Goal: Task Accomplishment & Management: Use online tool/utility

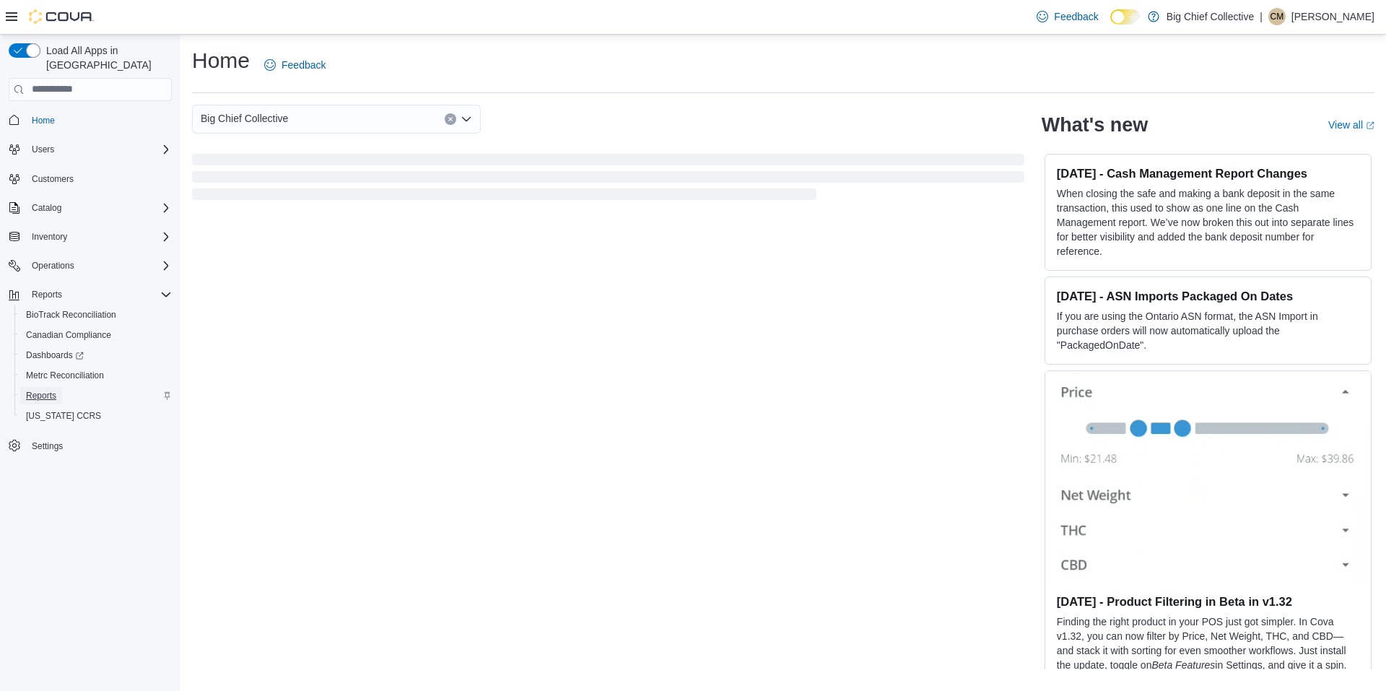
click at [38, 390] on span "Reports" at bounding box center [41, 396] width 30 height 12
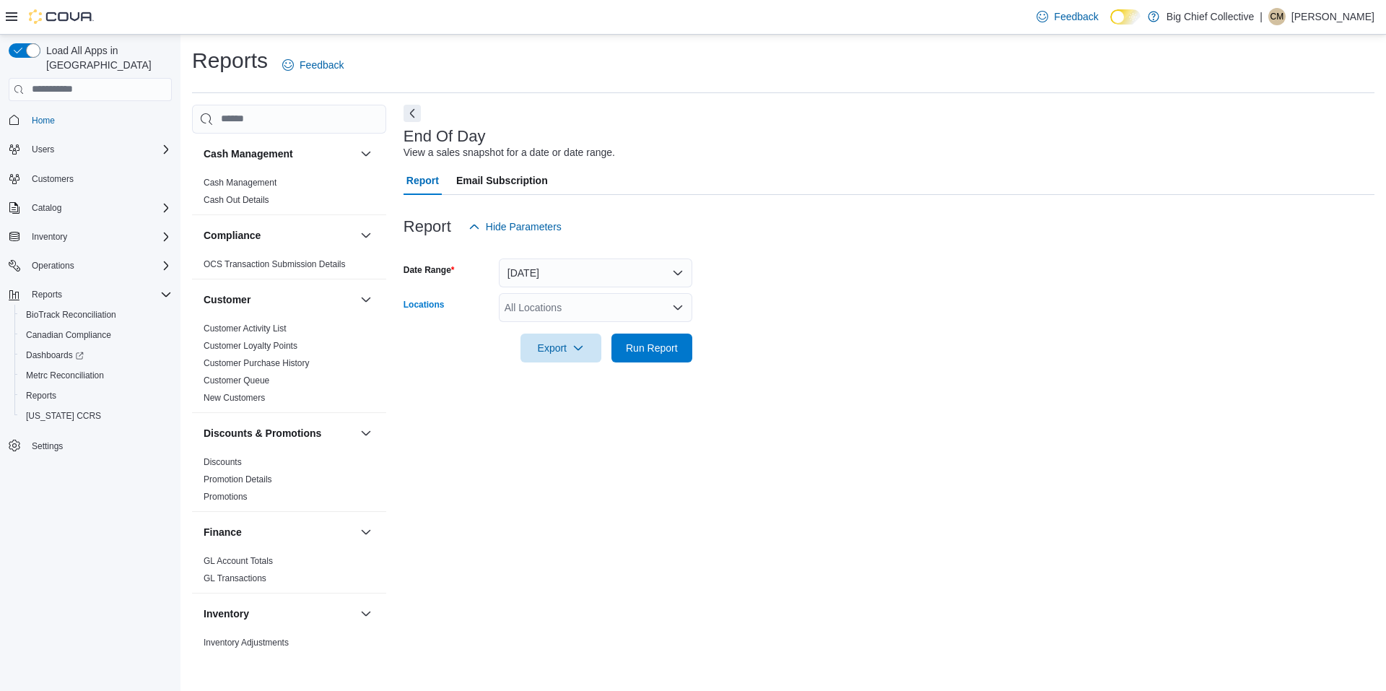
click at [565, 308] on div "All Locations" at bounding box center [596, 307] width 194 height 29
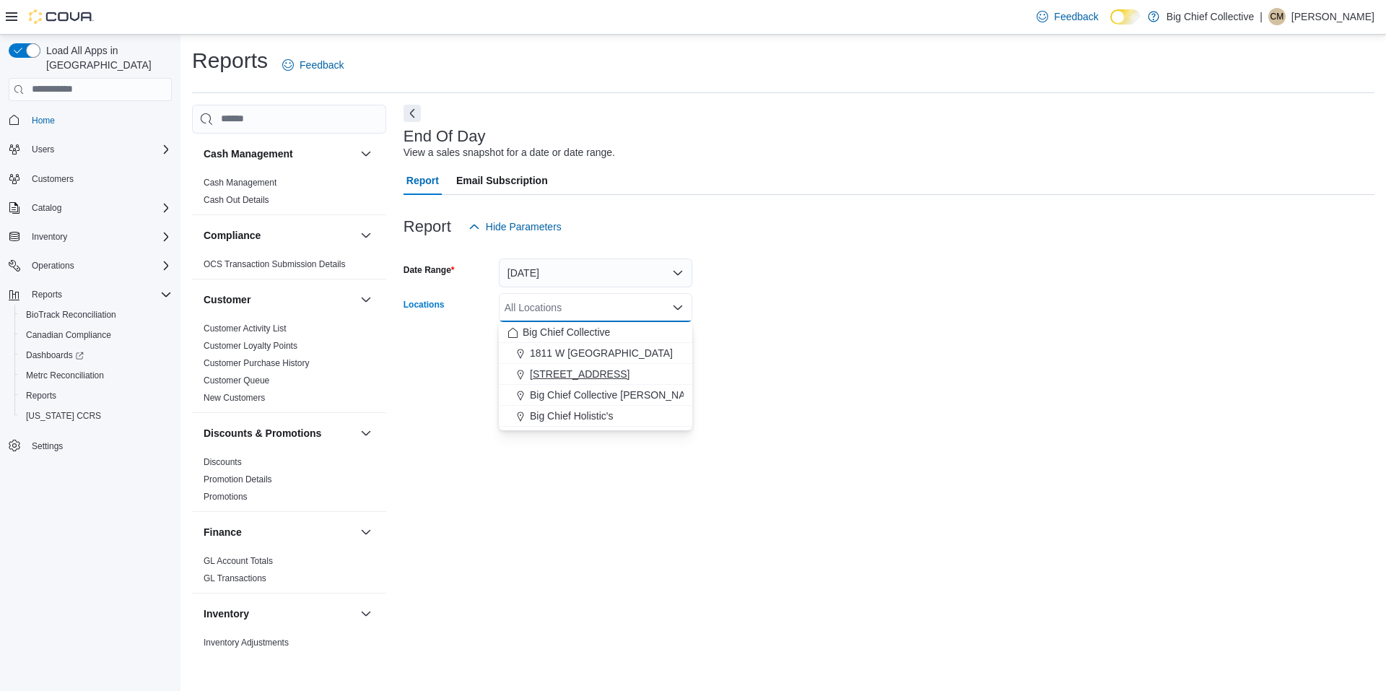
click at [572, 374] on span "3414 NW CACHE ROAD" at bounding box center [580, 374] width 100 height 14
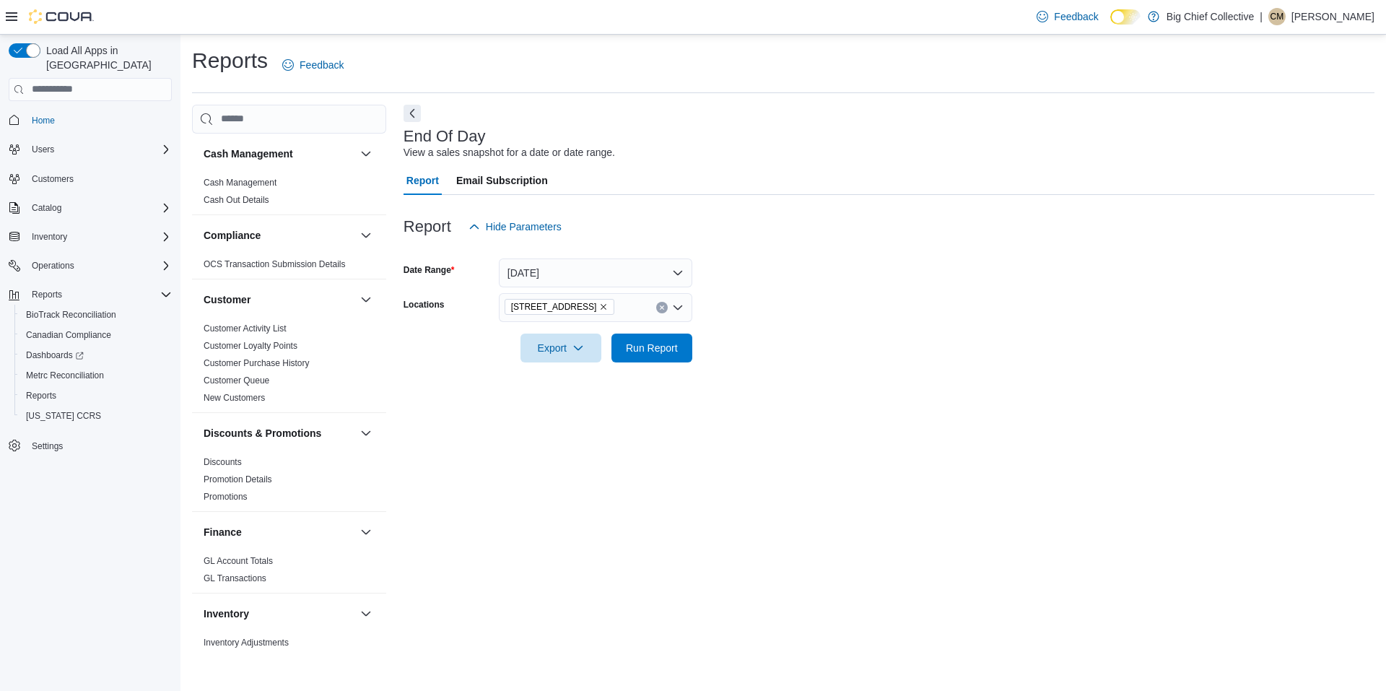
click at [769, 298] on form "Date Range Today Locations 3414 NW CACHE ROAD Export Run Report" at bounding box center [889, 301] width 971 height 121
click at [547, 338] on span "Export" at bounding box center [561, 347] width 64 height 29
click at [570, 407] on span "Export to Pdf" at bounding box center [563, 406] width 65 height 12
